Goal: Information Seeking & Learning: Find specific fact

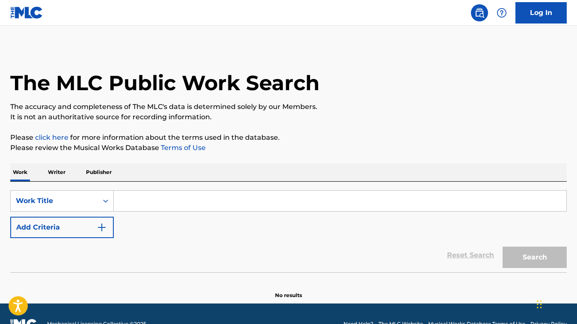
click at [224, 202] on input "Search Form" at bounding box center [340, 201] width 453 height 21
paste input "I'M READY"
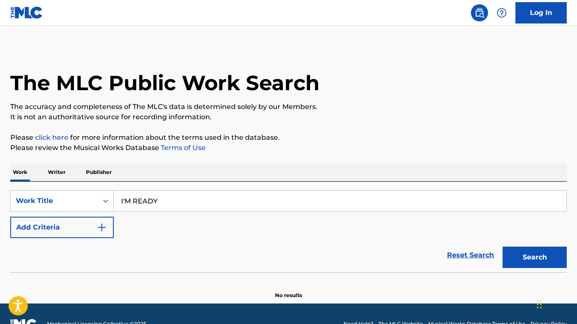
type input "I'M READY"
click at [91, 224] on button "Add Criteria" at bounding box center [62, 227] width 104 height 21
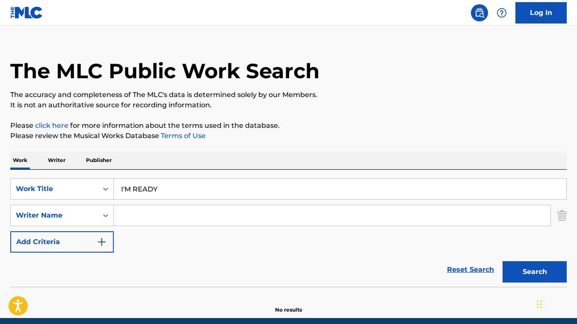
scroll to position [14, 0]
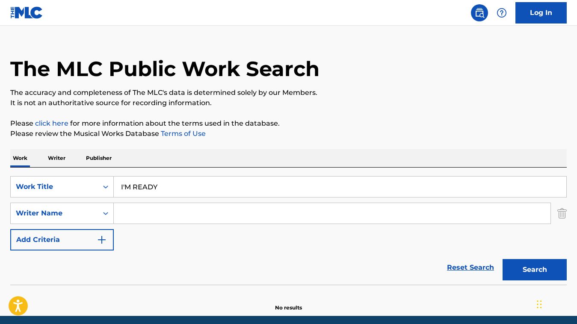
click at [178, 218] on input "Search Form" at bounding box center [332, 213] width 437 height 21
paste input "[PERSON_NAME]"
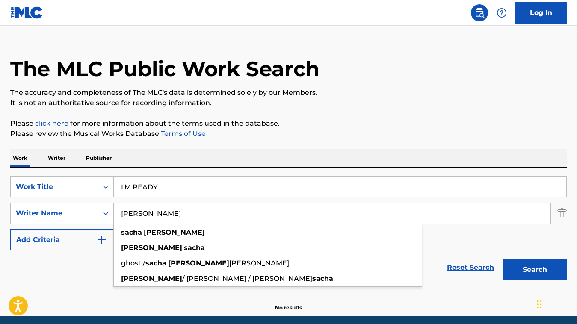
type input "[PERSON_NAME]"
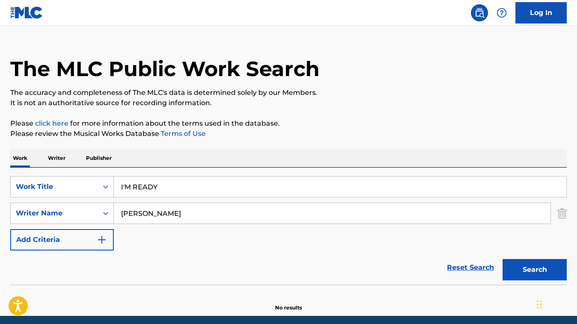
click at [514, 262] on button "Search" at bounding box center [535, 269] width 64 height 21
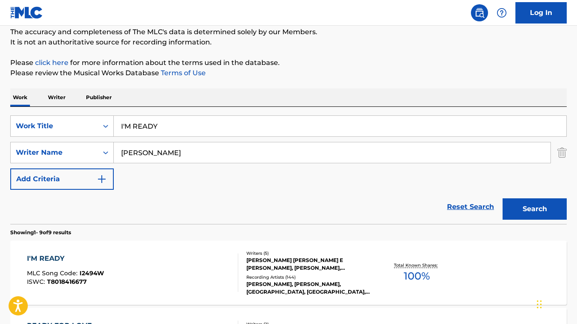
scroll to position [85, 0]
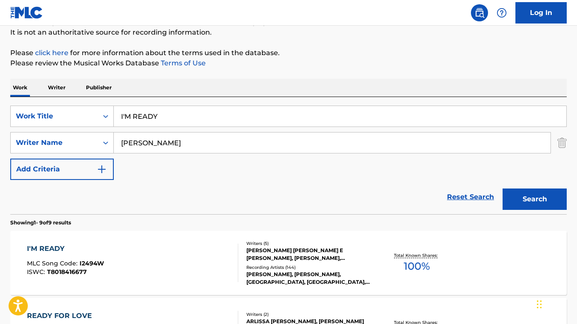
click at [214, 262] on div "I'M READY MLC Song Code : I2494W ISWC : T8018416677" at bounding box center [132, 263] width 211 height 39
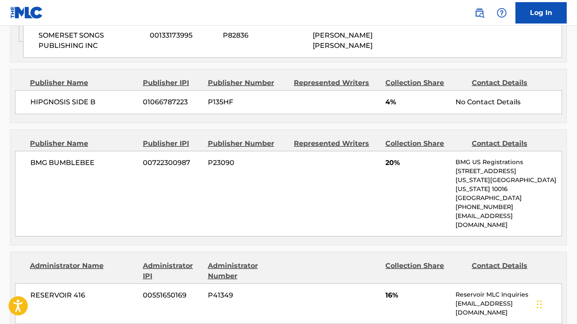
scroll to position [604, 0]
